Goal: Transaction & Acquisition: Purchase product/service

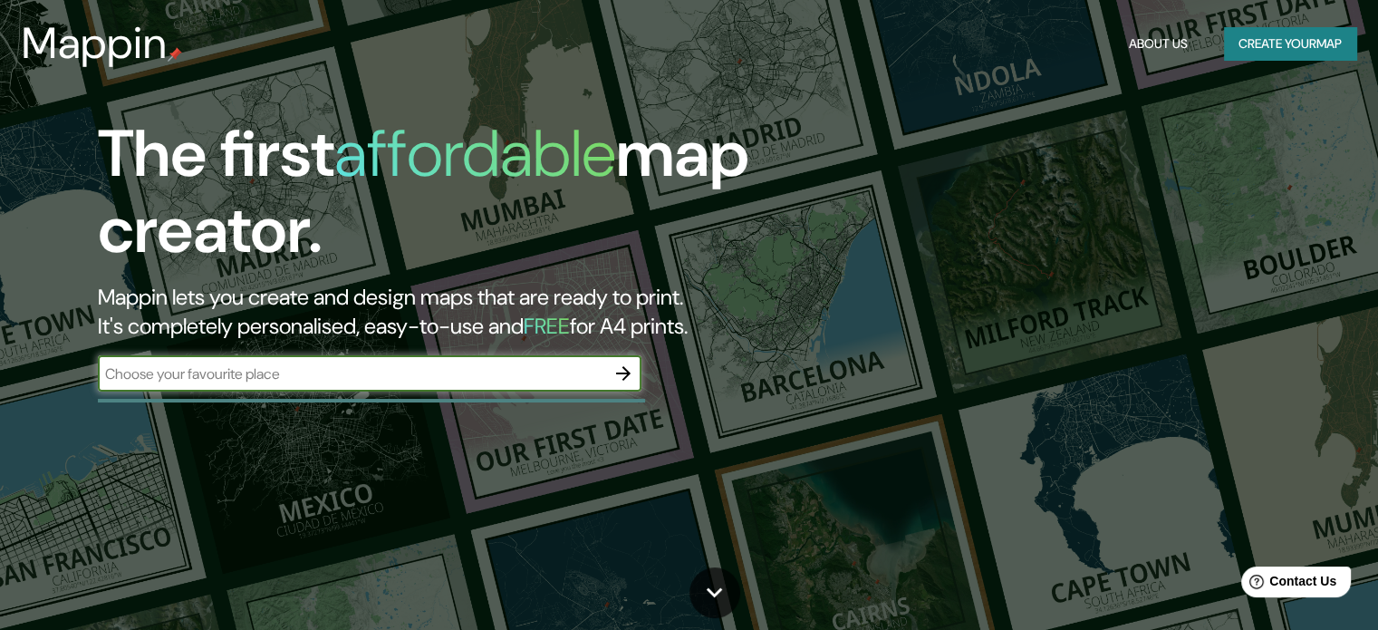
click at [489, 402] on div "The first affordable map creator. Mappin lets you create and design maps that a…" at bounding box center [442, 263] width 827 height 294
click at [482, 381] on input "text" at bounding box center [351, 373] width 507 height 21
type input "guasav"
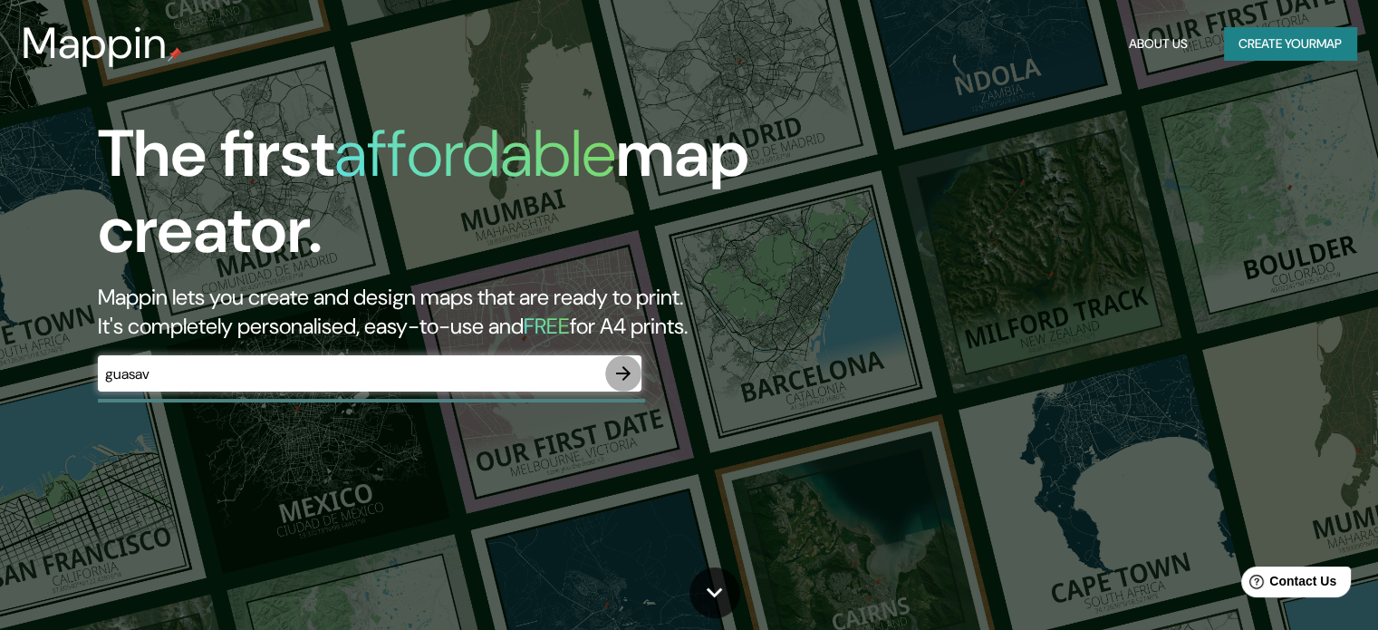
click at [624, 375] on icon "button" at bounding box center [623, 373] width 22 height 22
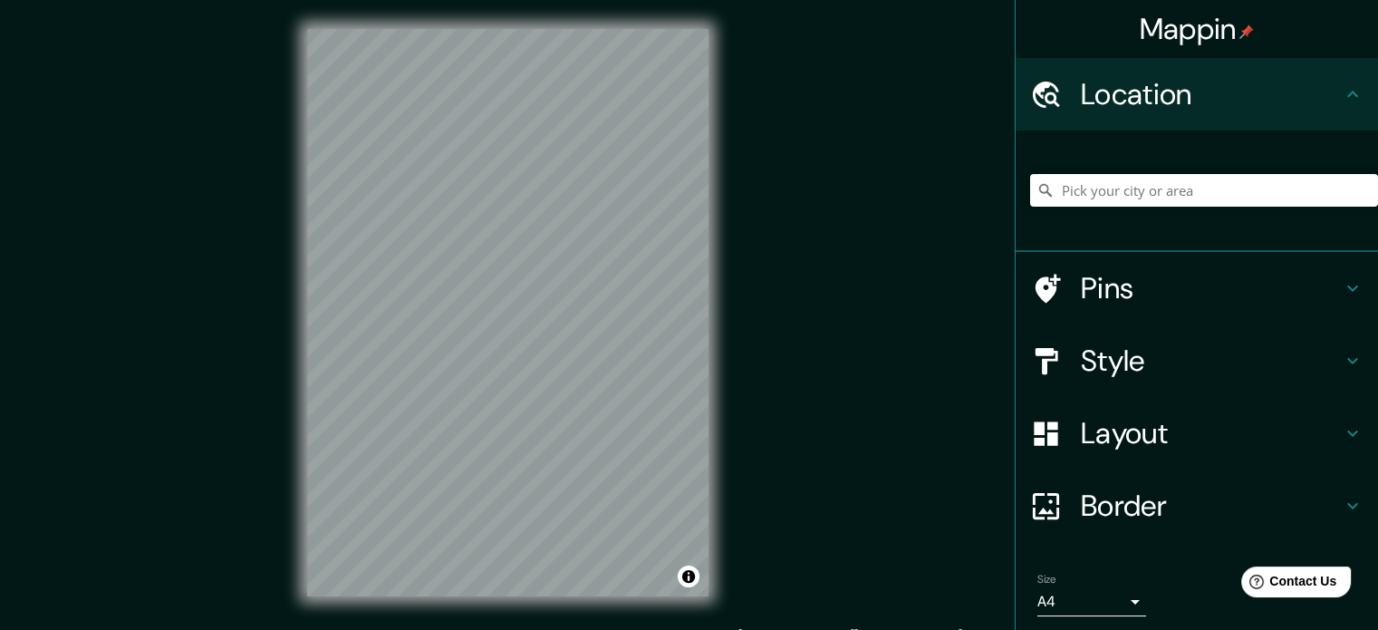
click at [1127, 369] on h4 "Style" at bounding box center [1211, 360] width 261 height 36
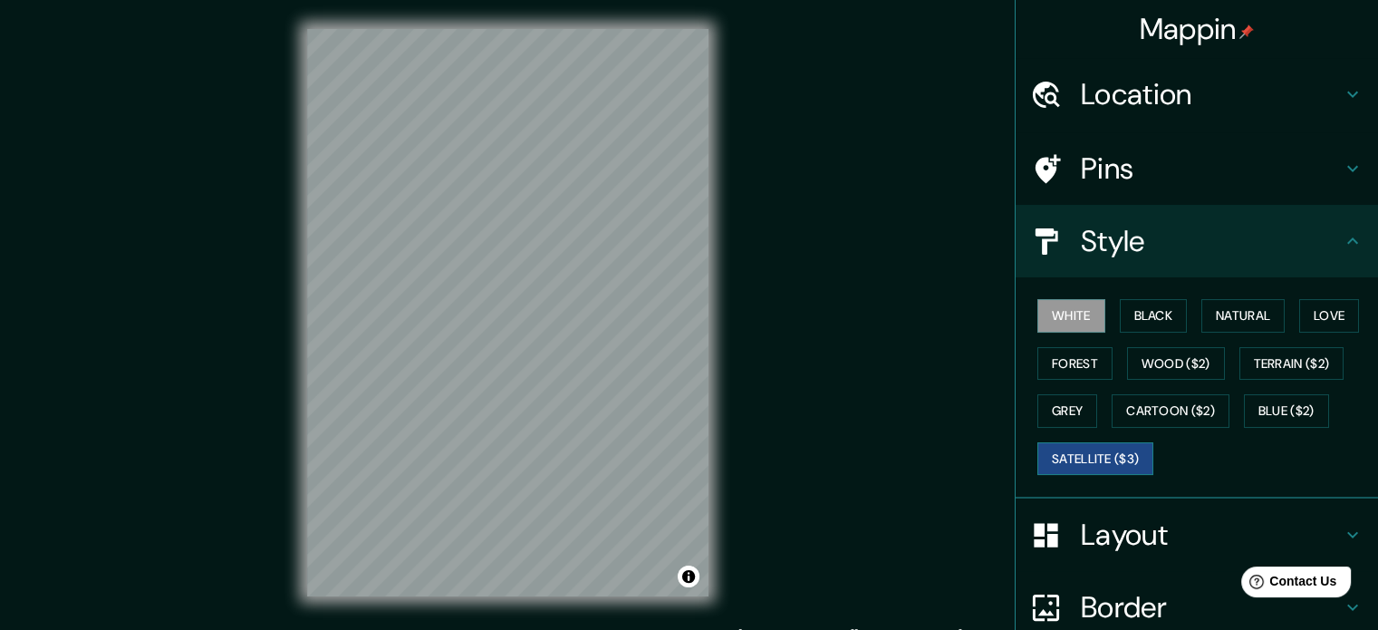
click at [1094, 452] on button "Satellite ($3)" at bounding box center [1095, 459] width 116 height 34
click at [746, 496] on div "Mappin Location Pins Style White Black Natural Love Forest Wood ($2) Terrain ($…" at bounding box center [689, 327] width 1378 height 654
click at [1066, 321] on button "White" at bounding box center [1071, 316] width 68 height 34
click at [1123, 307] on button "Black" at bounding box center [1154, 316] width 68 height 34
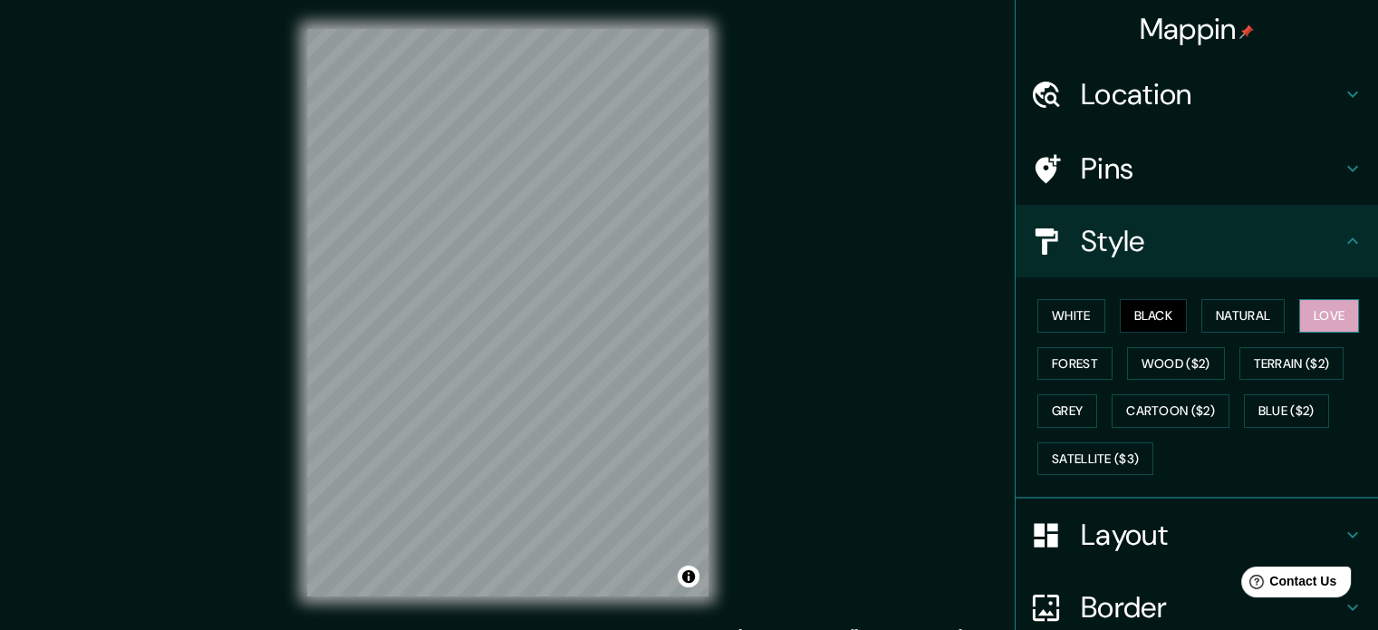
click at [1313, 328] on button "Love" at bounding box center [1329, 316] width 60 height 34
click at [1068, 368] on button "Forest" at bounding box center [1074, 364] width 75 height 34
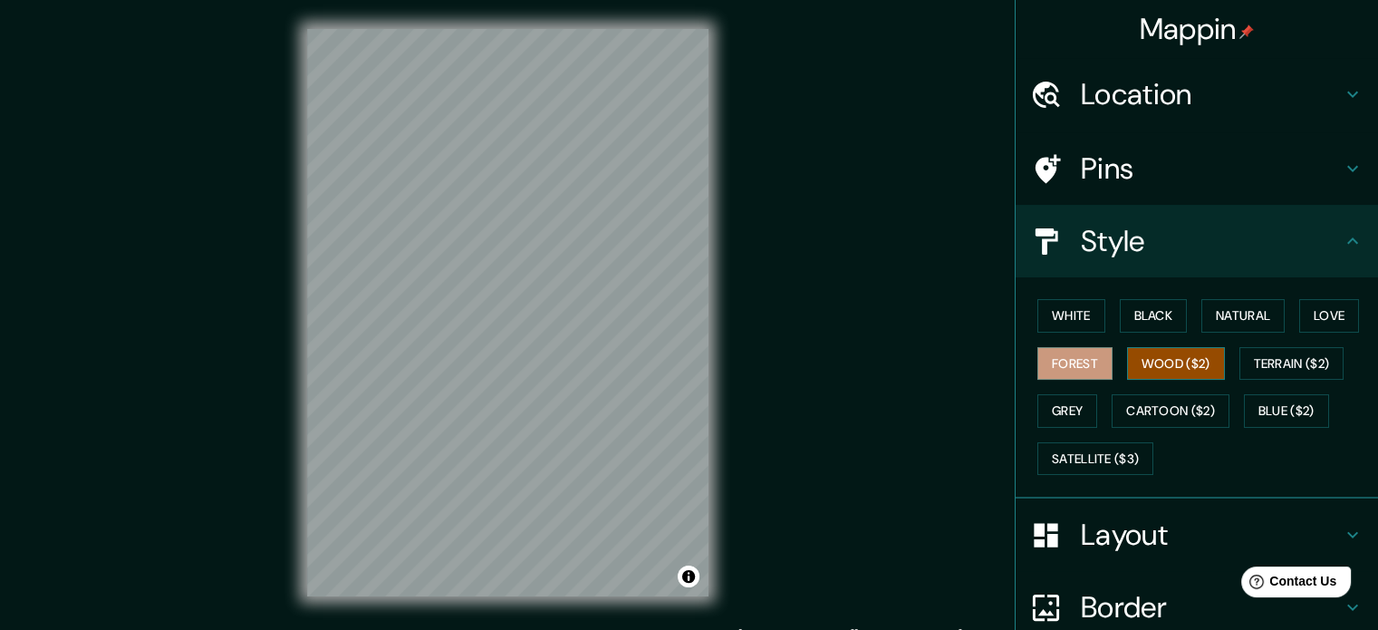
click at [1127, 371] on button "Wood ($2)" at bounding box center [1176, 364] width 98 height 34
click at [1145, 369] on button "Wood ($2)" at bounding box center [1176, 364] width 98 height 34
click at [1272, 365] on button "Terrain ($2)" at bounding box center [1291, 364] width 105 height 34
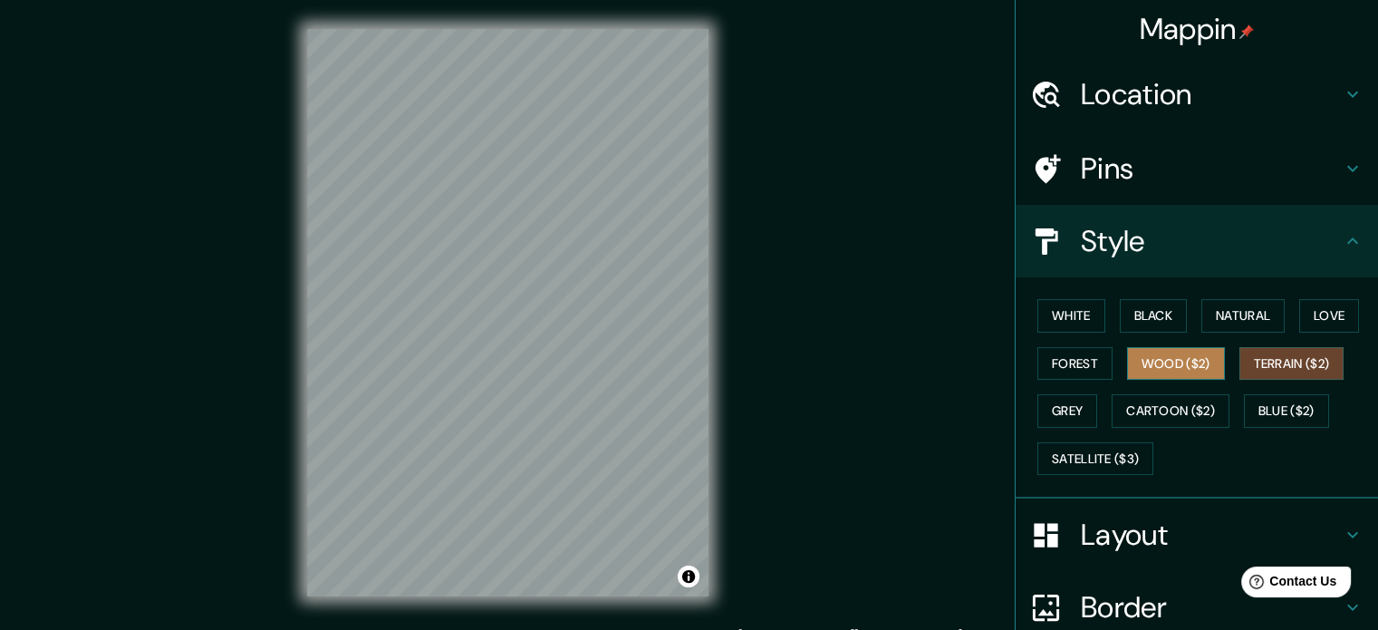
click at [1160, 372] on button "Wood ($2)" at bounding box center [1176, 364] width 98 height 34
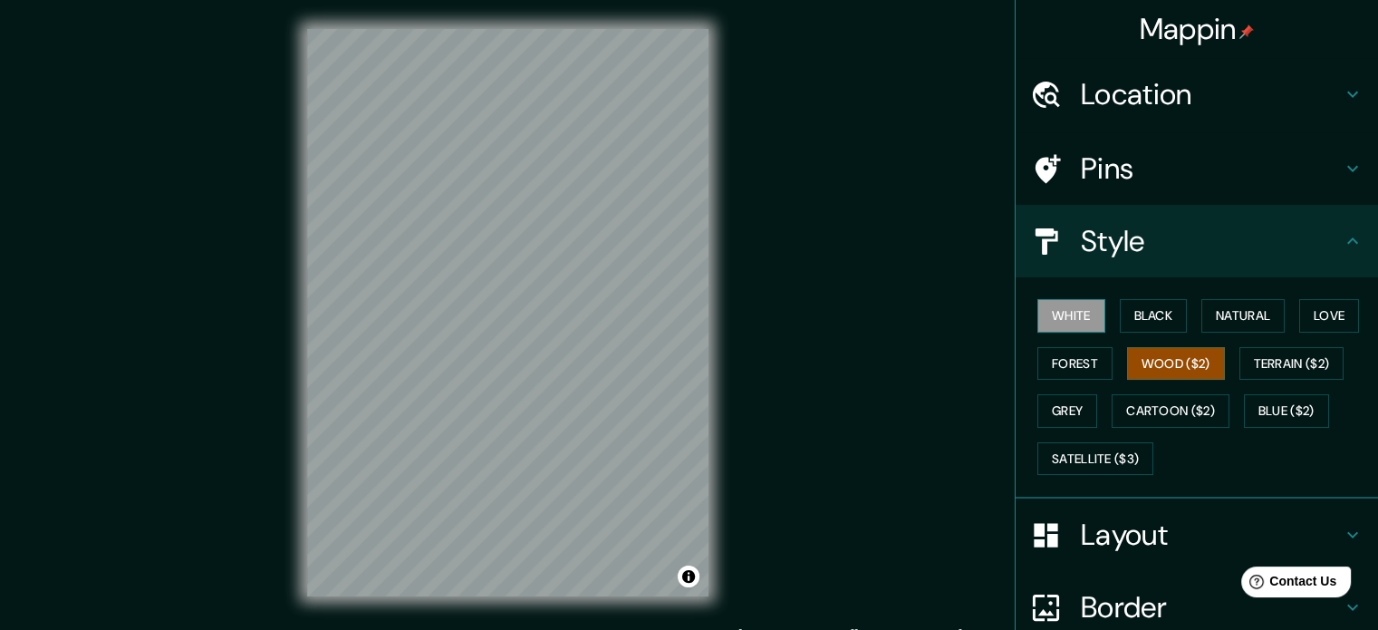
click at [1086, 325] on button "White" at bounding box center [1071, 316] width 68 height 34
click at [1136, 316] on button "Black" at bounding box center [1154, 316] width 68 height 34
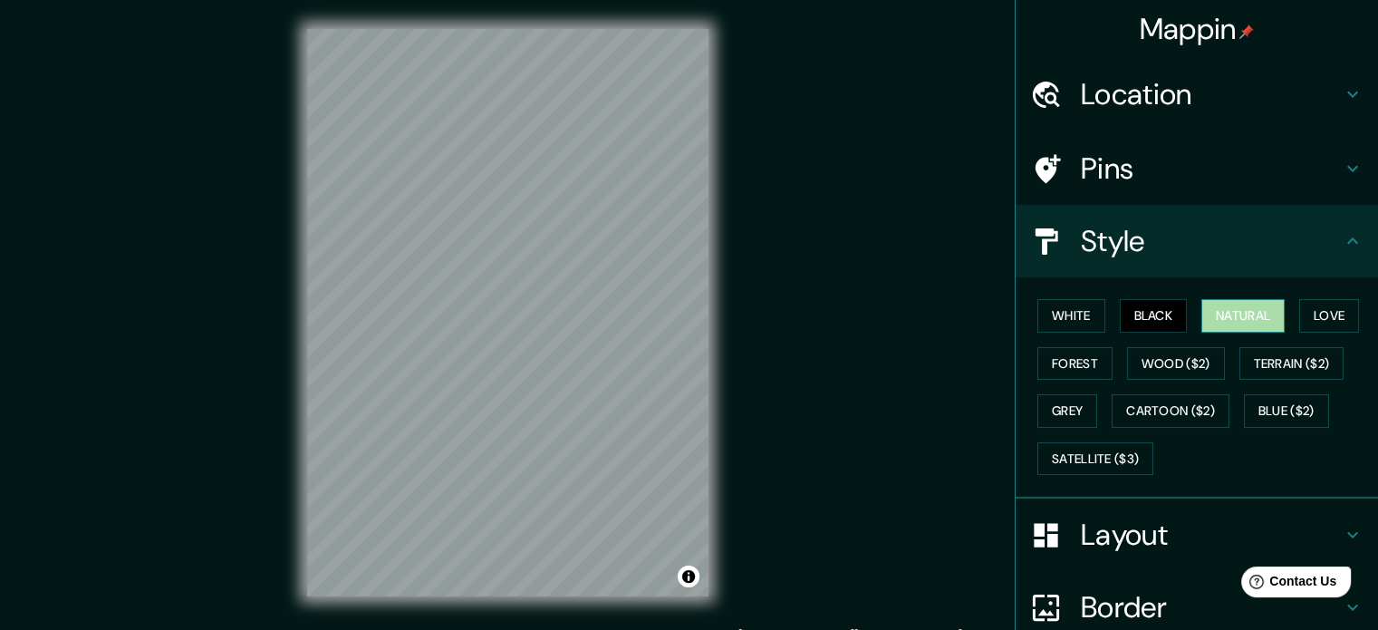
click at [1232, 318] on button "Natural" at bounding box center [1242, 316] width 83 height 34
click at [1324, 317] on button "Love" at bounding box center [1329, 316] width 60 height 34
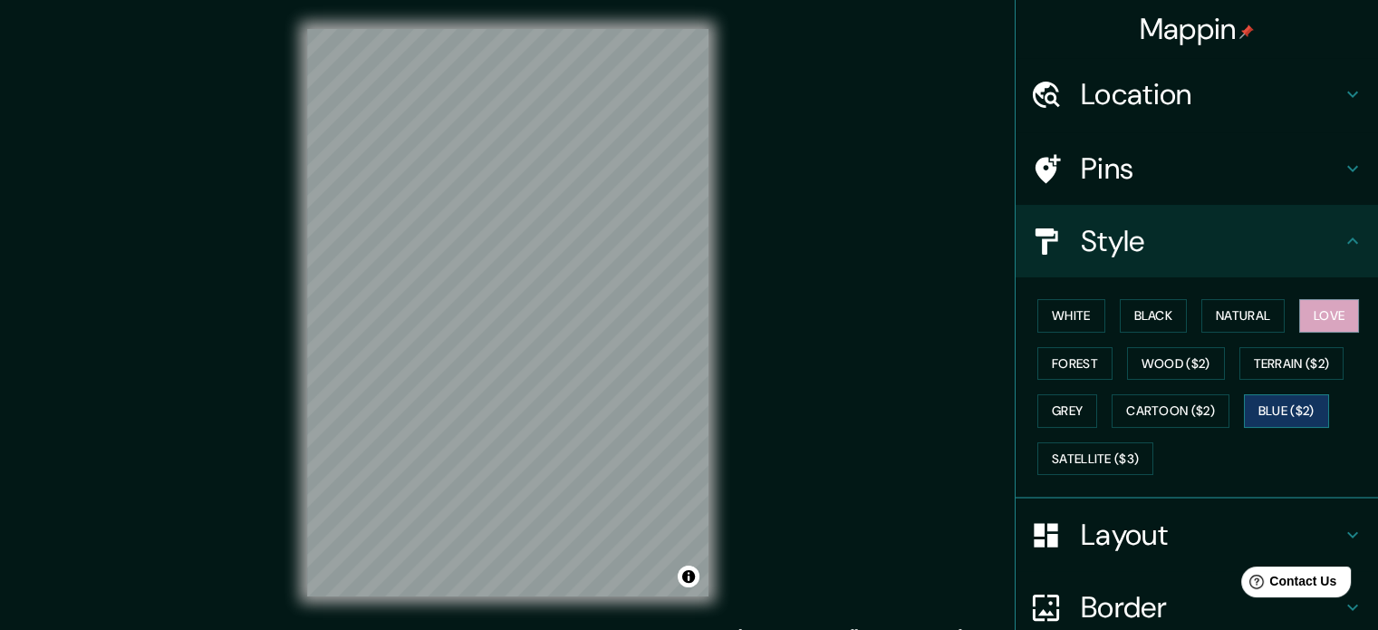
click at [1297, 406] on button "Blue ($2)" at bounding box center [1286, 411] width 85 height 34
click at [1098, 462] on button "Satellite ($3)" at bounding box center [1095, 459] width 116 height 34
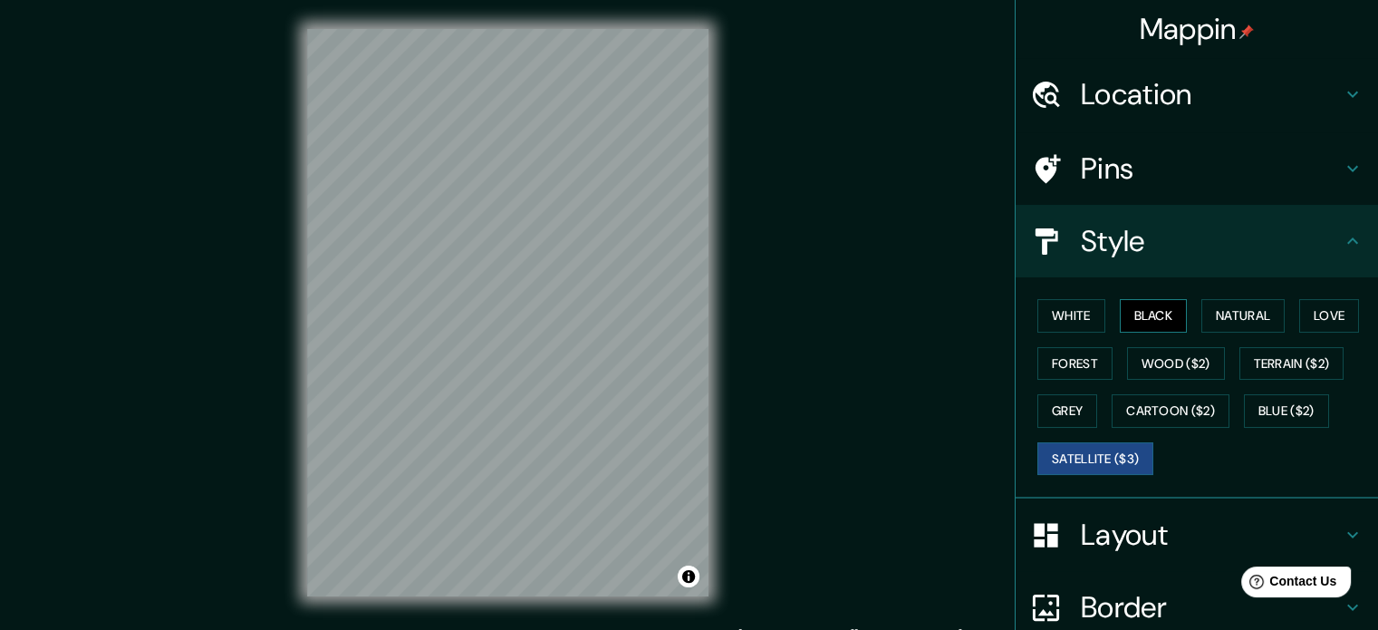
click at [1142, 320] on button "Black" at bounding box center [1154, 316] width 68 height 34
click at [1315, 313] on button "Love" at bounding box center [1329, 316] width 60 height 34
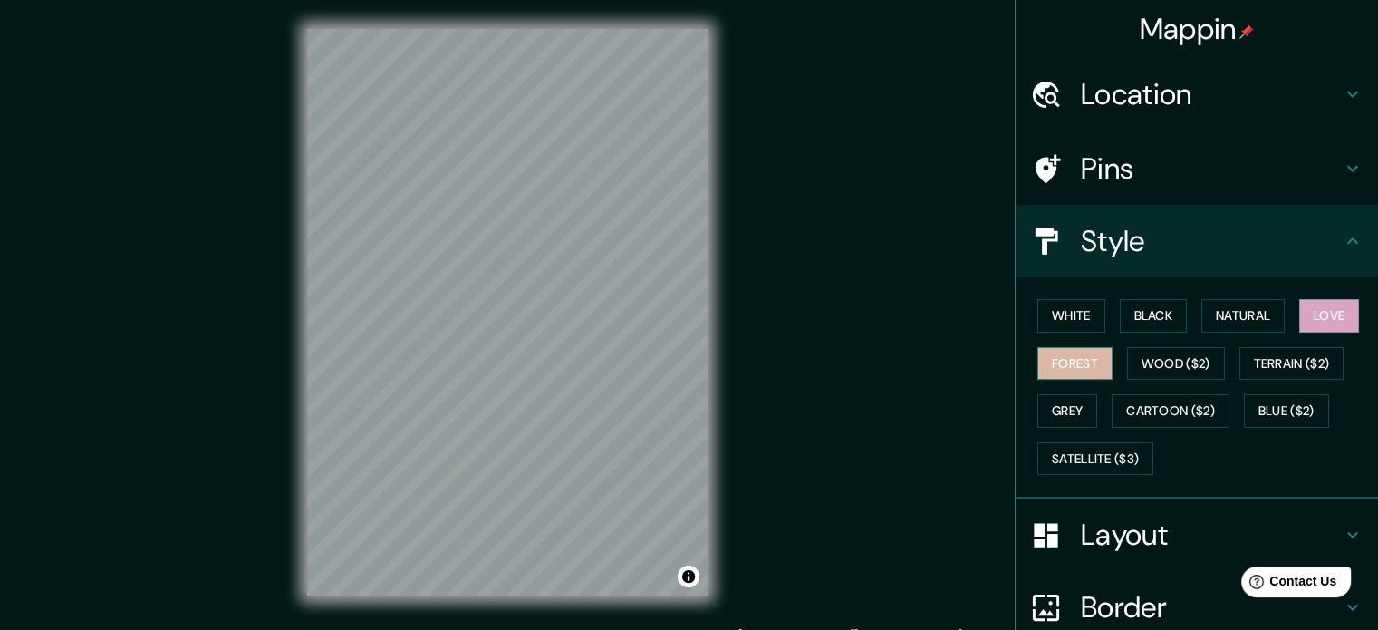
click at [1043, 354] on button "Forest" at bounding box center [1074, 364] width 75 height 34
click at [1058, 318] on button "White" at bounding box center [1071, 316] width 68 height 34
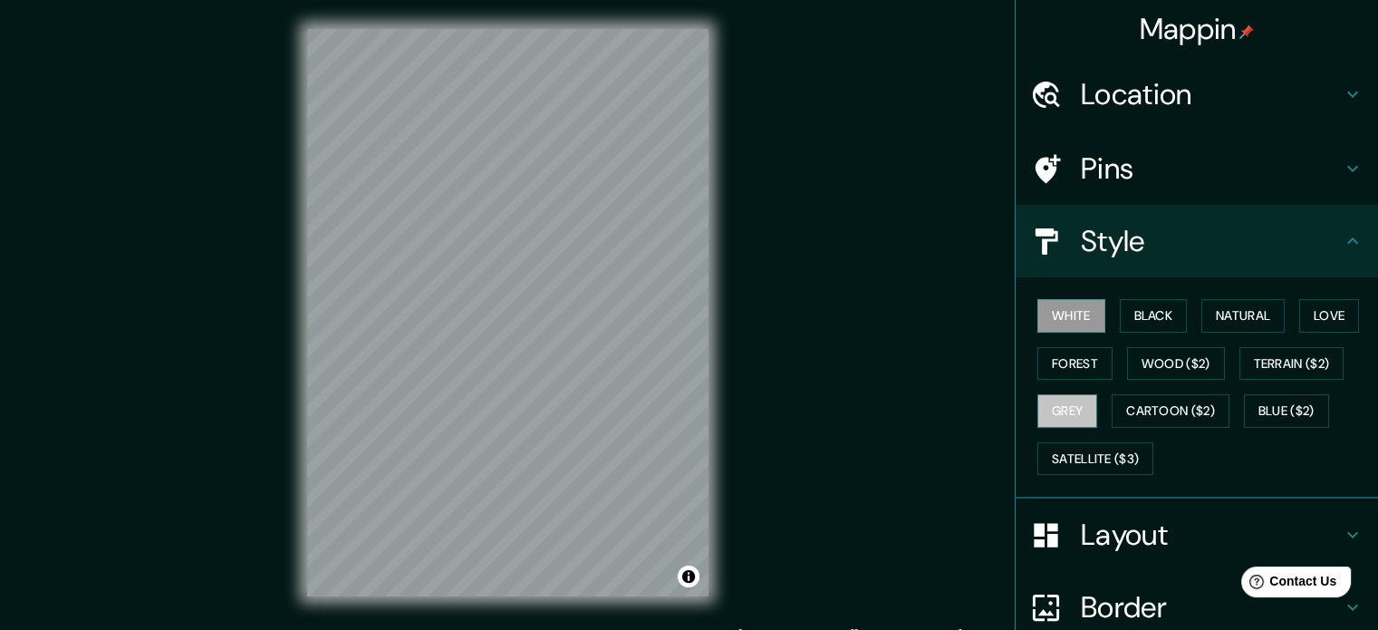
click at [1066, 405] on button "Grey" at bounding box center [1067, 411] width 60 height 34
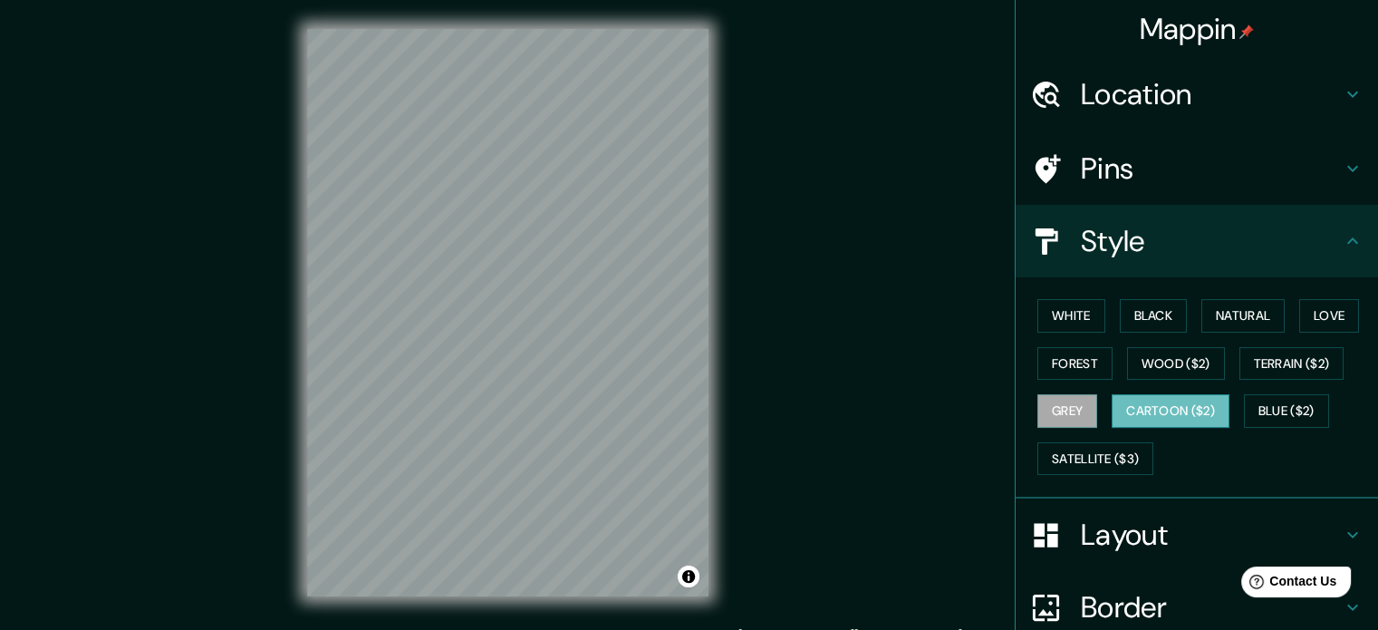
click at [1160, 405] on button "Cartoon ($2)" at bounding box center [1171, 411] width 118 height 34
click at [1274, 410] on button "Blue ($2)" at bounding box center [1286, 411] width 85 height 34
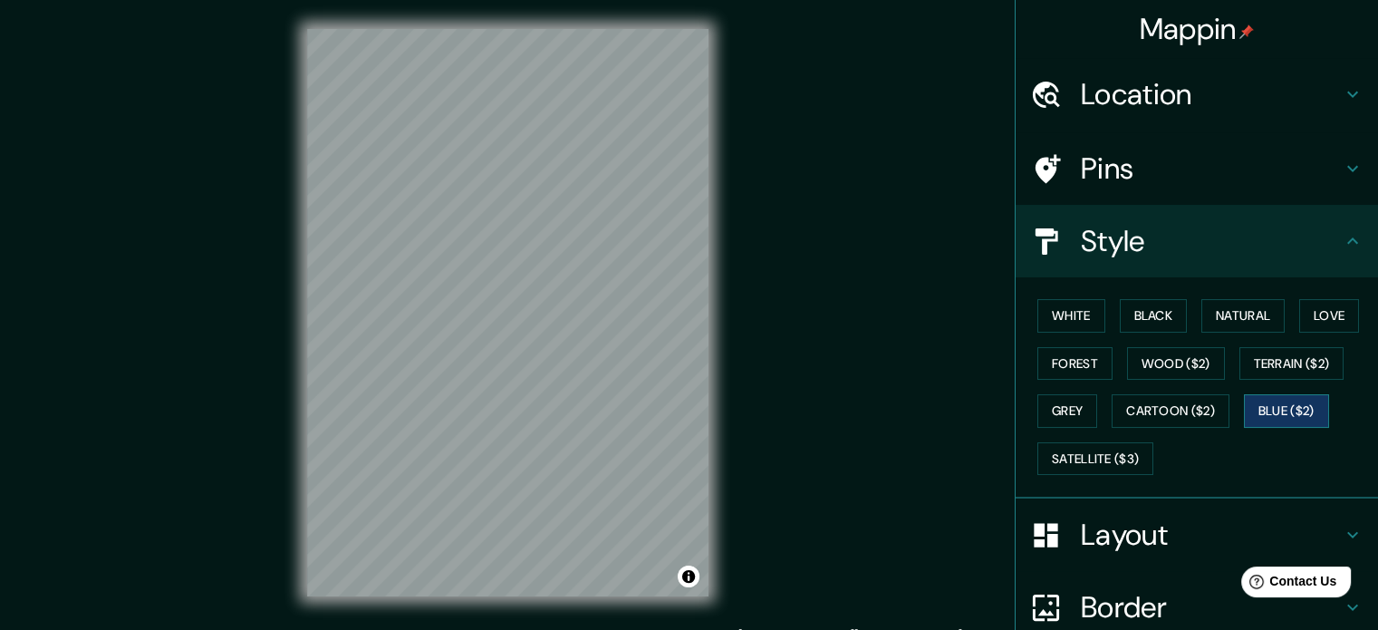
click at [1274, 410] on button "Blue ($2)" at bounding box center [1286, 411] width 85 height 34
click at [1055, 308] on button "White" at bounding box center [1071, 316] width 68 height 34
